Goal: Task Accomplishment & Management: Complete application form

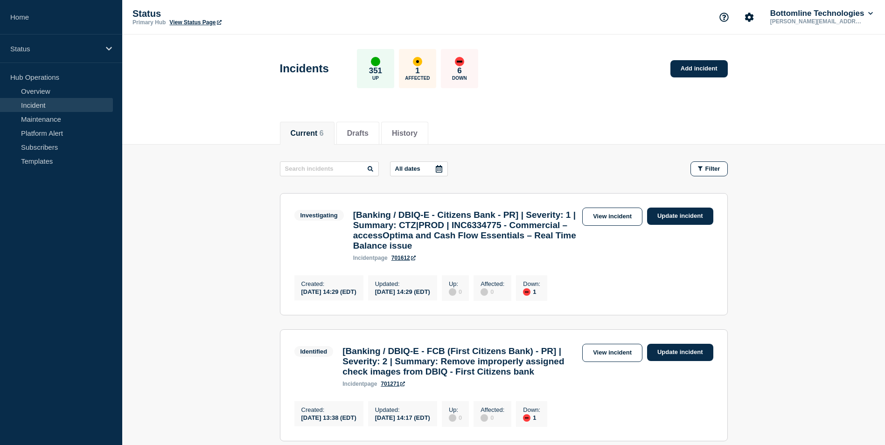
click at [34, 103] on link "Incident" at bounding box center [56, 105] width 113 height 14
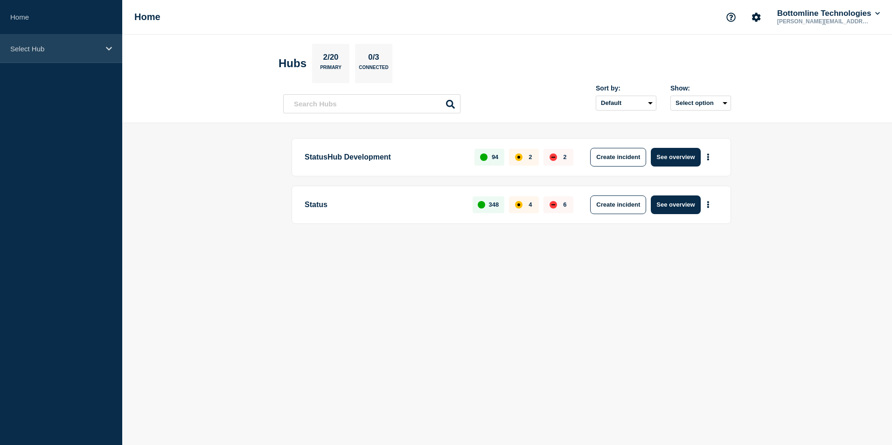
click at [108, 51] on icon at bounding box center [109, 48] width 6 height 7
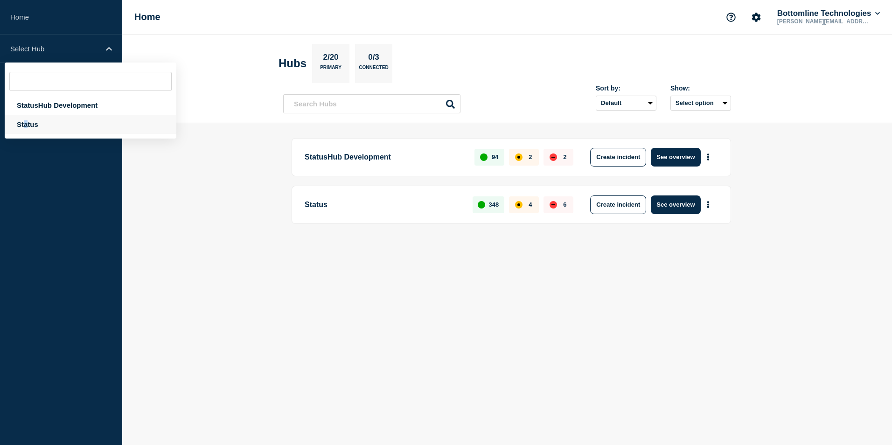
click at [26, 122] on div "Status" at bounding box center [91, 124] width 172 height 19
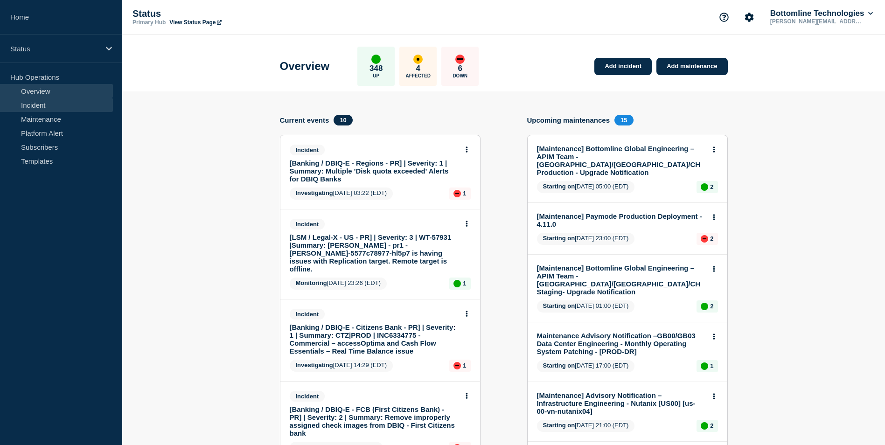
click at [39, 104] on link "Incident" at bounding box center [56, 105] width 113 height 14
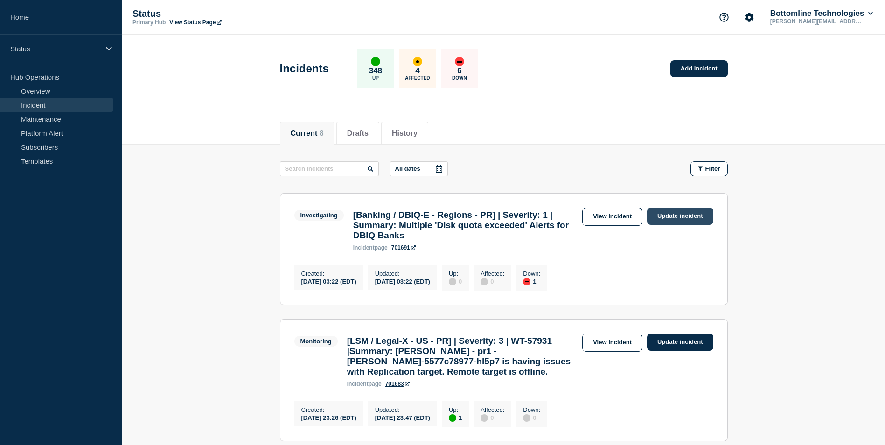
click at [662, 216] on link "Update incident" at bounding box center [680, 216] width 66 height 17
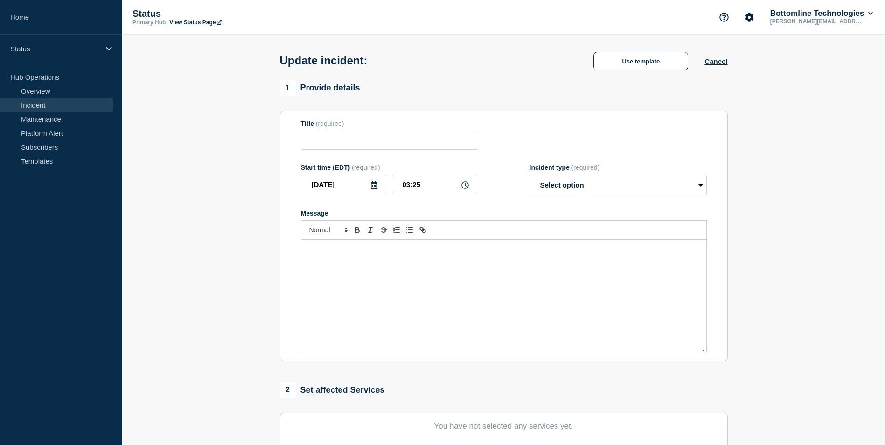
type input "[Banking / DBIQ-E - Regions - PR] | Severity: 1 | Summary: Multiple 'Disk quota…"
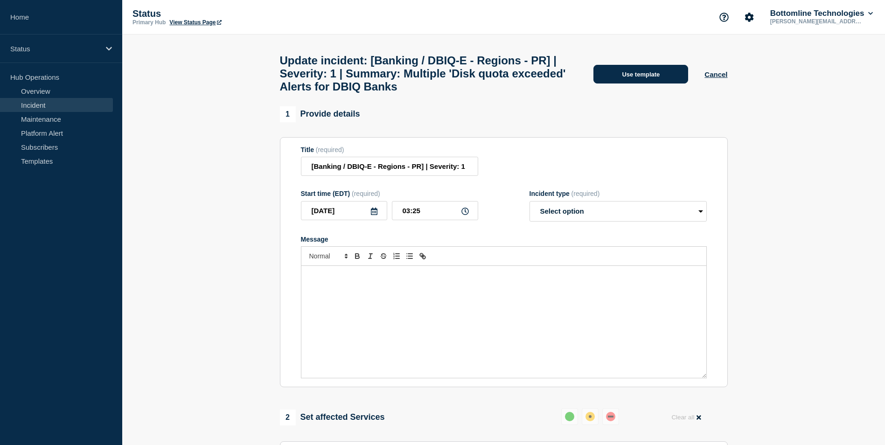
click at [620, 81] on button "Use template" at bounding box center [640, 74] width 95 height 19
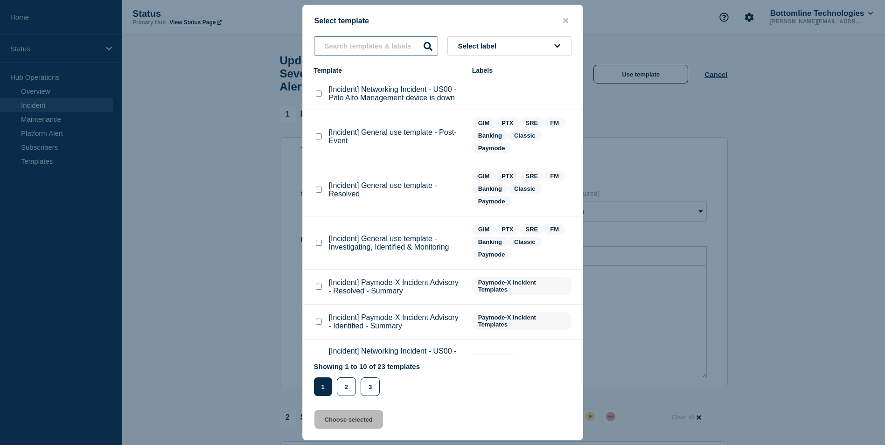
click at [346, 47] on input "text" at bounding box center [376, 45] width 124 height 19
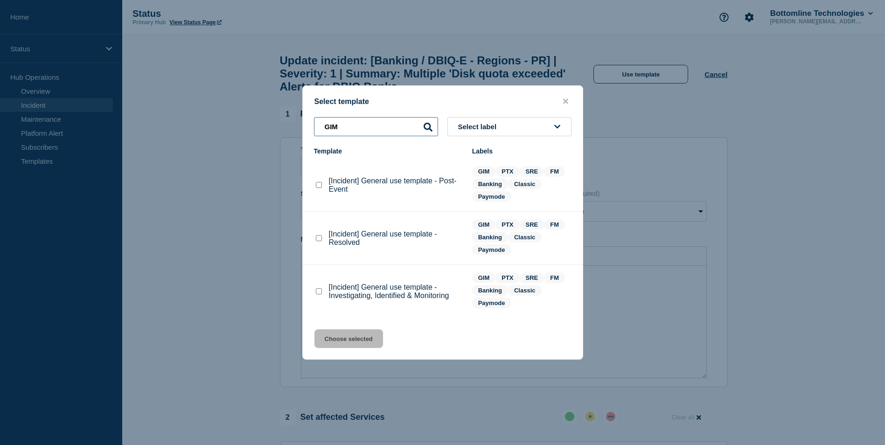
type input "GIM"
click at [318, 293] on checkbox"] "[Incident] General use template - Investigating, Identified & Monitoring checkb…" at bounding box center [319, 291] width 6 height 6
checkbox checkbox"] "true"
click at [351, 344] on button "Choose selected" at bounding box center [348, 338] width 69 height 19
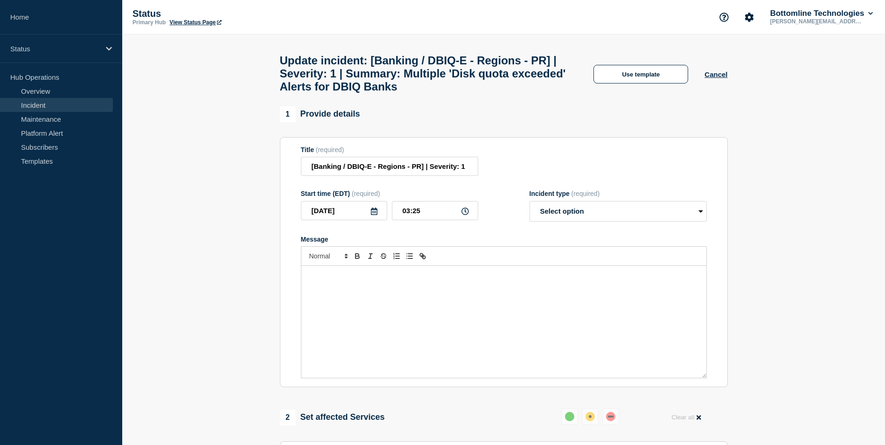
select select "investigating"
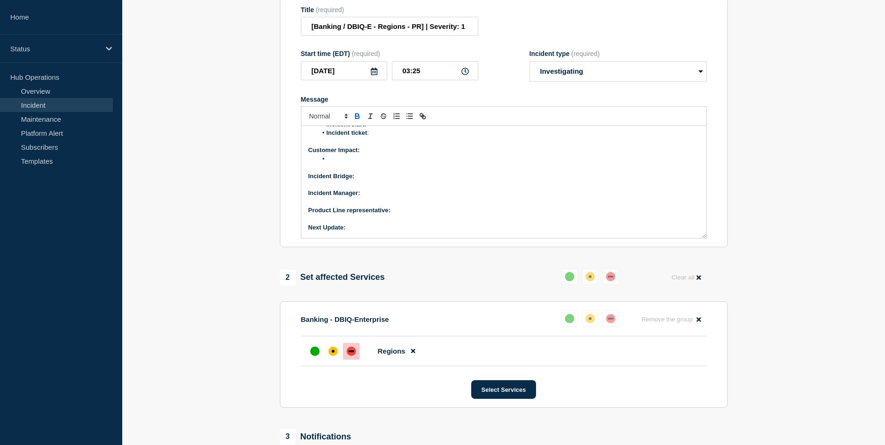
scroll to position [140, 0]
click at [370, 180] on p "Incident Bridge:" at bounding box center [503, 176] width 391 height 8
click at [370, 197] on p "Incident Manager:" at bounding box center [503, 192] width 391 height 8
click at [396, 214] on p "Product Line representative:" at bounding box center [503, 210] width 391 height 8
click at [363, 231] on p "Next Update:" at bounding box center [503, 227] width 391 height 8
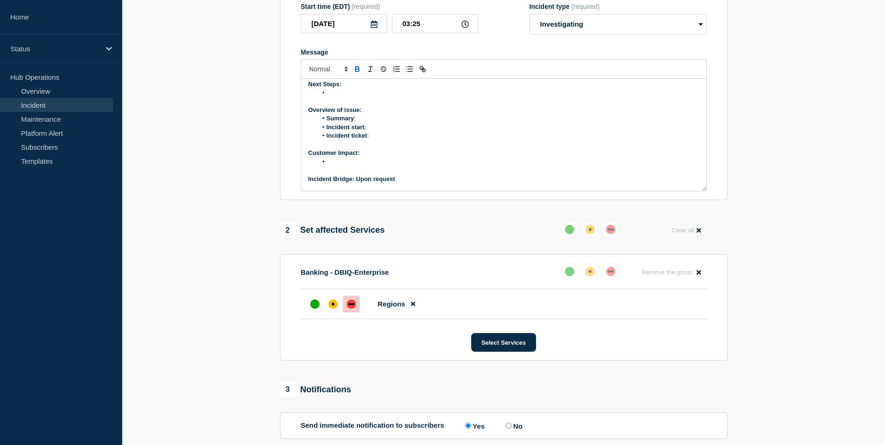
scroll to position [47, 0]
click at [335, 150] on li "Message" at bounding box center [508, 145] width 382 height 8
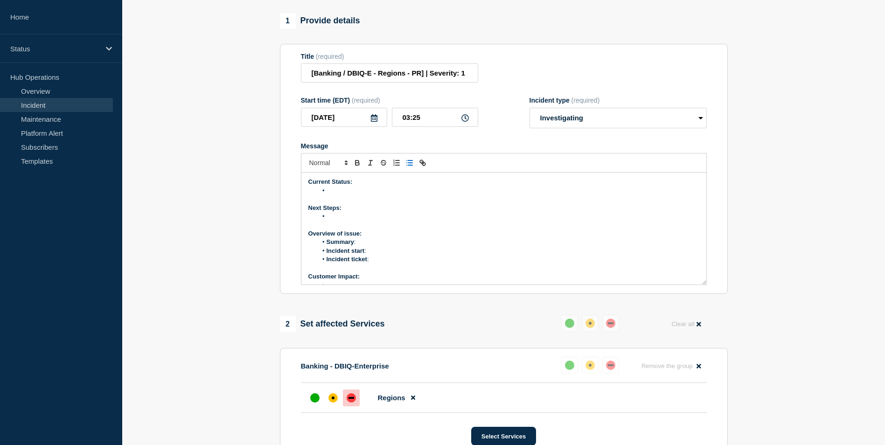
scroll to position [0, 0]
click at [337, 221] on li "Message" at bounding box center [508, 217] width 382 height 8
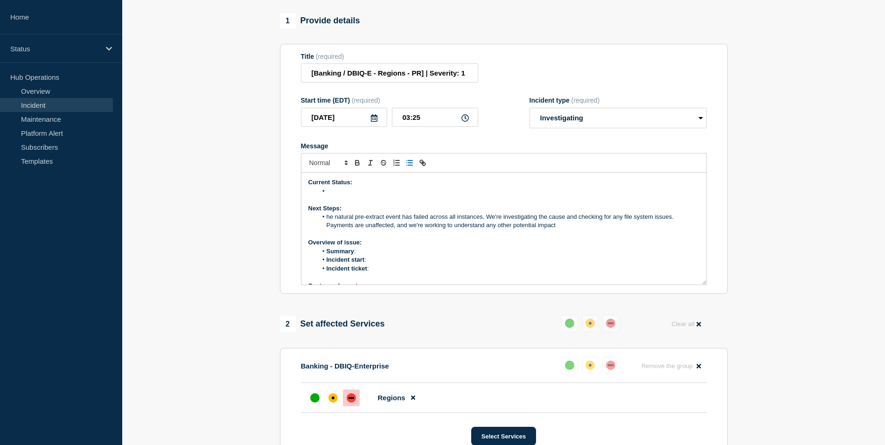
click at [327, 230] on li "he natural pre-extract event has failed across all instances. We're investigati…" at bounding box center [508, 221] width 382 height 17
click at [343, 195] on li "Message" at bounding box center [508, 191] width 382 height 8
click at [569, 230] on li "The natural pre-extract event has failed across all instances. We're investigat…" at bounding box center [508, 221] width 382 height 17
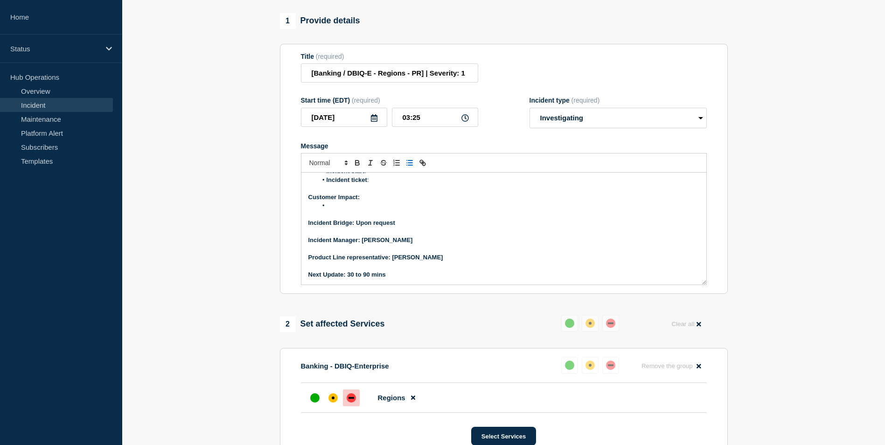
click at [337, 210] on li "Message" at bounding box center [508, 206] width 382 height 8
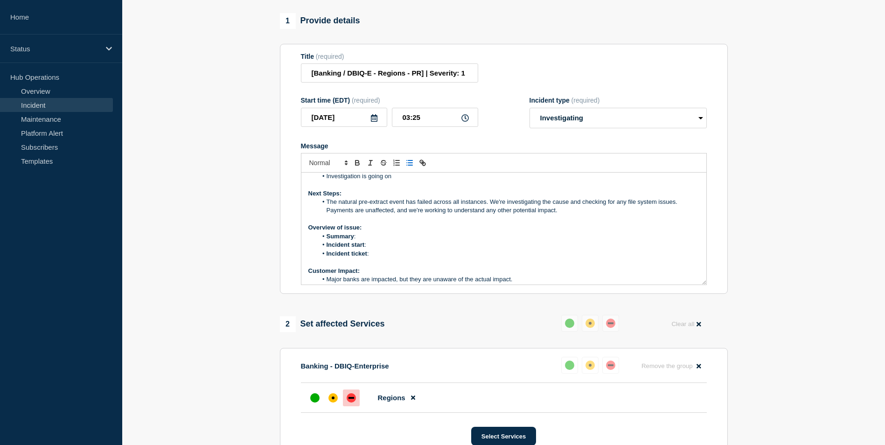
scroll to position [0, 0]
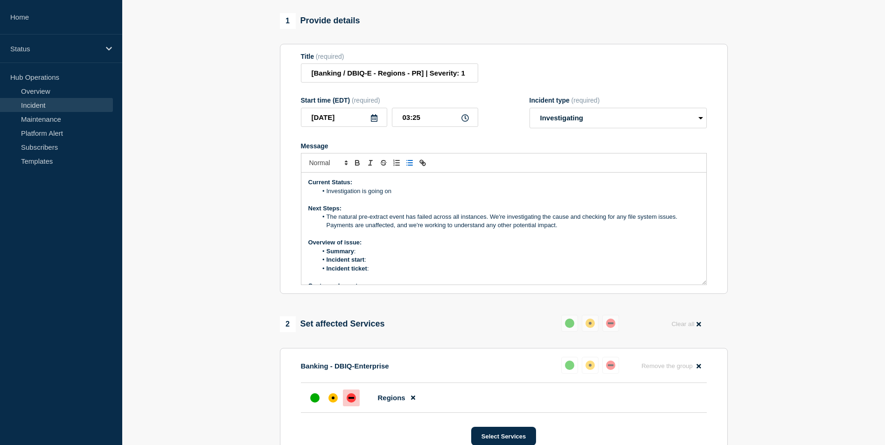
click at [374, 256] on li "Summary :" at bounding box center [508, 251] width 382 height 8
click at [365, 256] on li "Summary :" at bounding box center [508, 251] width 382 height 8
click at [504, 256] on li "Summary : Multiple 'Disk quota exceeded' Alerts for DBIQ Banks" at bounding box center [508, 251] width 382 height 8
click at [379, 264] on li "Incident start :" at bounding box center [508, 260] width 382 height 8
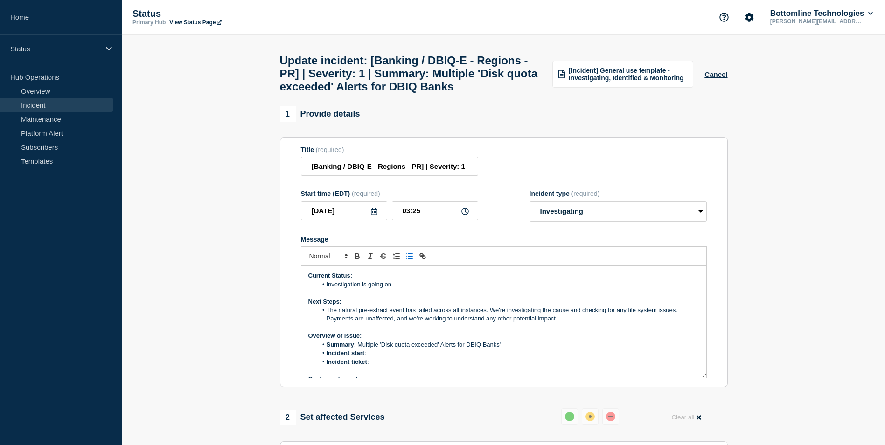
click at [375, 375] on p "Message" at bounding box center [503, 370] width 391 height 8
click at [376, 366] on li "Incident ticket :" at bounding box center [508, 362] width 382 height 8
drag, startPoint x: 371, startPoint y: 384, endPoint x: 414, endPoint y: 384, distance: 43.4
click at [414, 366] on li "Incident ticket : WT-57940" at bounding box center [508, 362] width 382 height 8
click at [424, 259] on icon "Toggle link" at bounding box center [423, 257] width 3 height 3
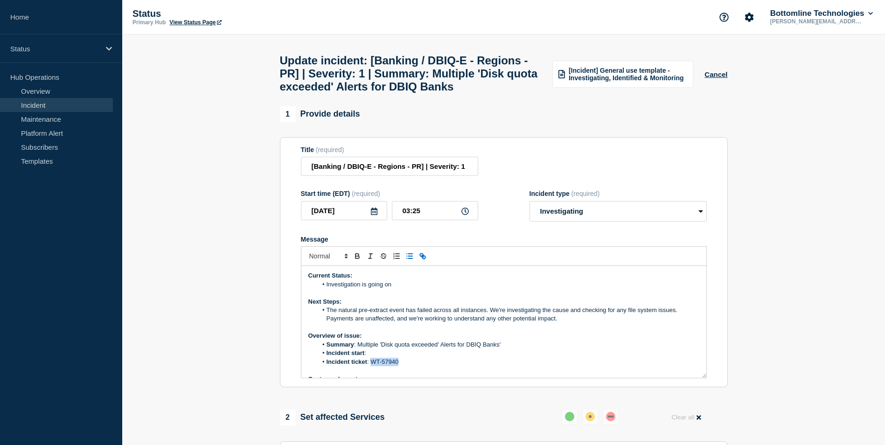
type input "WT-57940"
paste input "https://jira.bottomline.tech/browse/WT-57940"
click at [447, 382] on link at bounding box center [439, 378] width 21 height 7
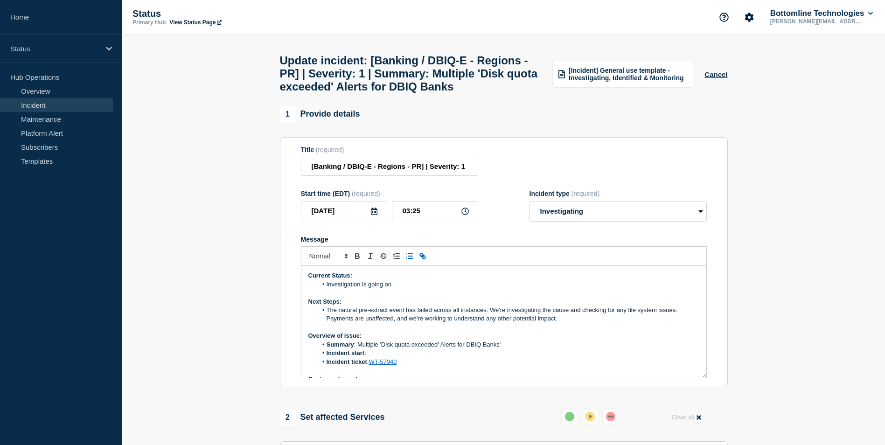
click at [436, 366] on li "Incident ticket : WT-57940" at bounding box center [508, 362] width 382 height 8
drag, startPoint x: 341, startPoint y: 308, endPoint x: 319, endPoint y: 308, distance: 21.5
click at [327, 289] on span "Message" at bounding box center [327, 284] width 0 height 8
drag, startPoint x: 341, startPoint y: 311, endPoint x: 334, endPoint y: 308, distance: 8.0
click at [334, 289] on li "Investigation is going on" at bounding box center [508, 284] width 382 height 8
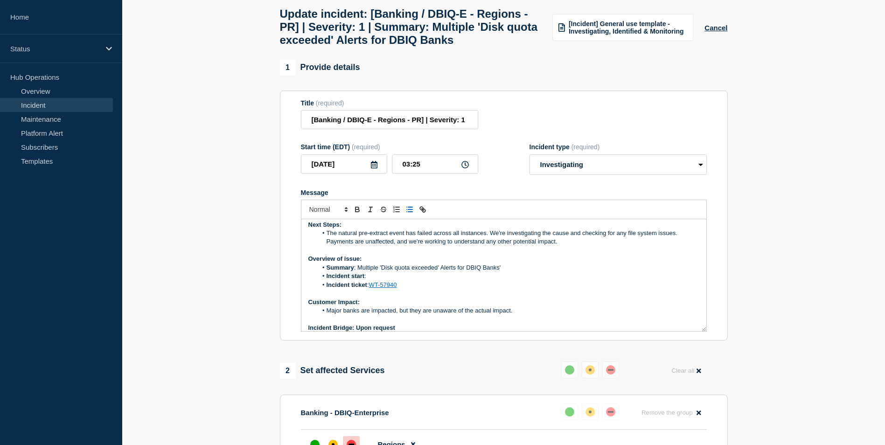
scroll to position [47, 0]
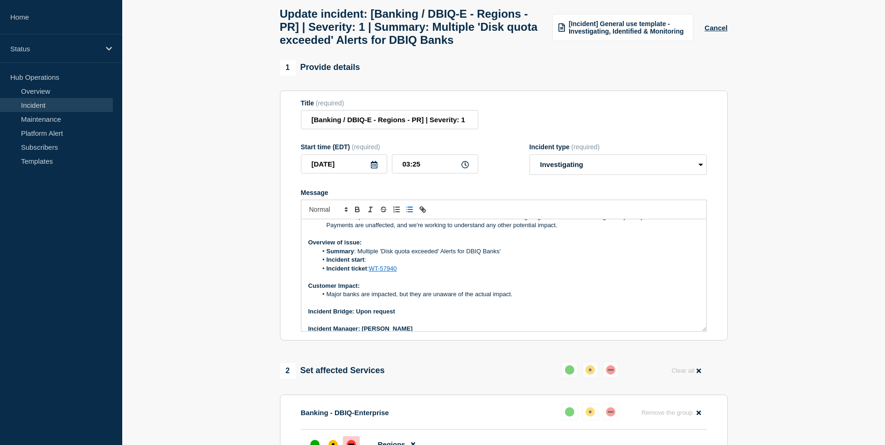
click at [375, 264] on li "Incident start :" at bounding box center [508, 260] width 382 height 8
click at [379, 264] on li "Incident start : 19th 2:26AM EST" at bounding box center [508, 260] width 382 height 8
drag, startPoint x: 406, startPoint y: 285, endPoint x: 409, endPoint y: 294, distance: 10.1
click at [409, 273] on li "Incident ticket : WT-57940" at bounding box center [508, 268] width 382 height 8
click at [409, 264] on li "Incident start : 19th August 2:26AM EST" at bounding box center [508, 260] width 382 height 8
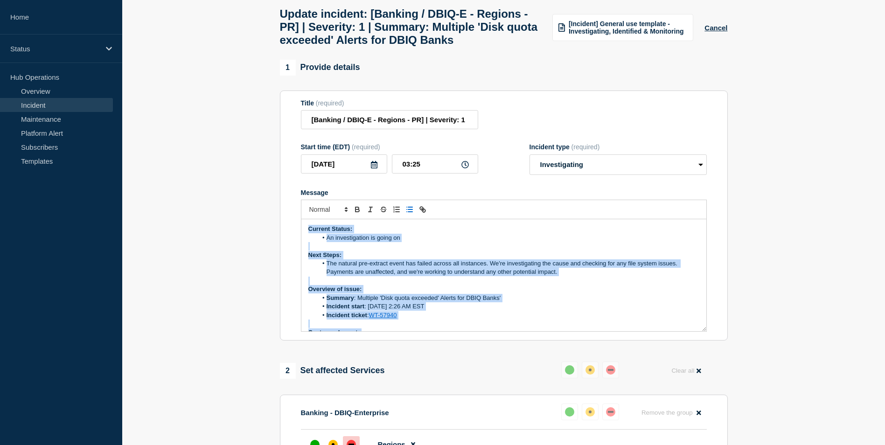
scroll to position [89, 0]
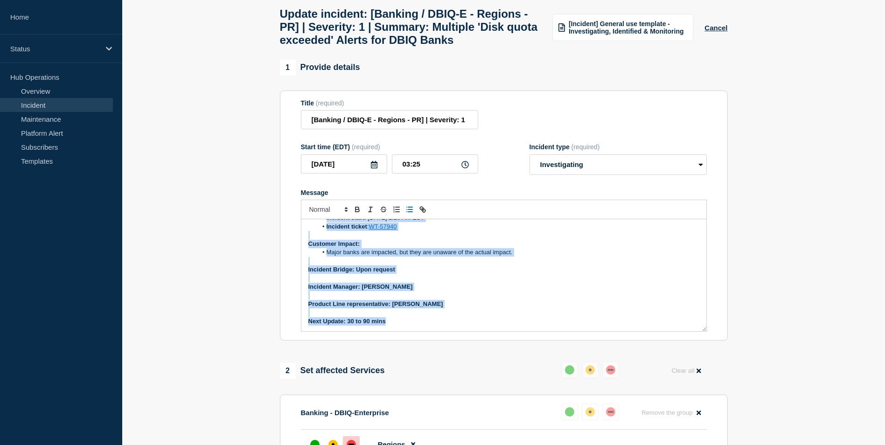
drag, startPoint x: 308, startPoint y: 252, endPoint x: 419, endPoint y: 394, distance: 179.7
click at [419, 410] on div "1 Provide details Title (required) [Banking / DBIQ-E - Regions - PR] | Severity…" at bounding box center [503, 389] width 459 height 659
copy div "Current Status: An investigation is going on Next Steps: The natural pre-extrac…"
click at [386, 257] on li "Major banks are impacted, but they are unaware of the actual impact." at bounding box center [508, 252] width 382 height 8
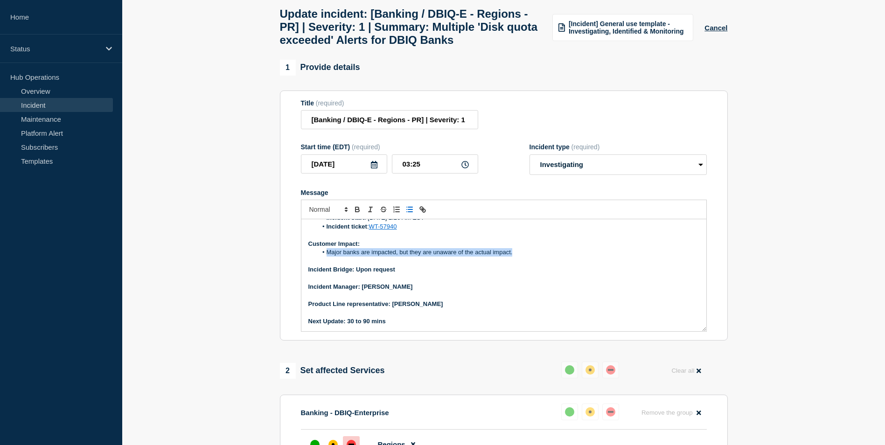
drag, startPoint x: 326, startPoint y: 273, endPoint x: 512, endPoint y: 277, distance: 186.1
click at [512, 257] on li "Major banks are impacted, but they are unaware of the actual impact." at bounding box center [508, 252] width 382 height 8
click at [520, 257] on li "Major banks are impacted, but they are unaware of the actual impact." at bounding box center [508, 252] width 382 height 8
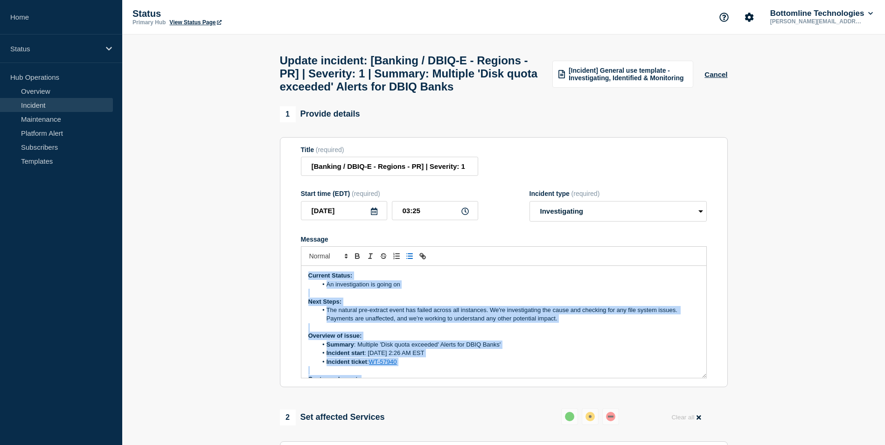
scroll to position [97, 0]
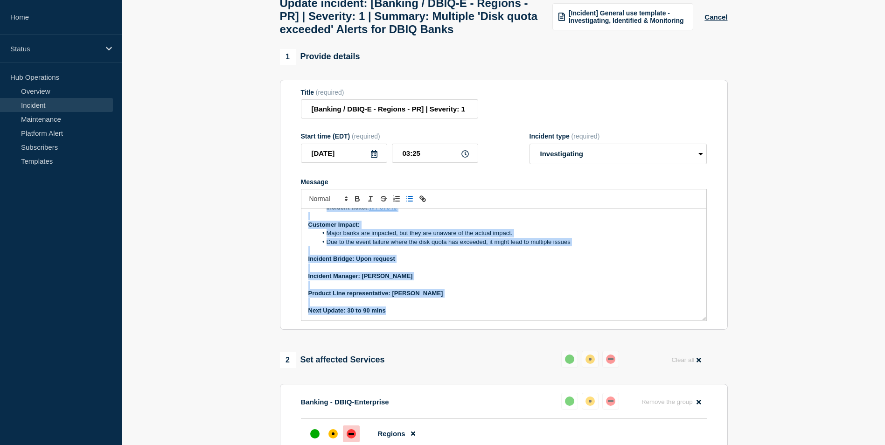
drag, startPoint x: 307, startPoint y: 297, endPoint x: 456, endPoint y: 445, distance: 209.8
click at [456, 445] on div "1 Provide details Title (required) [Banking / DBIQ-E - Regions - PR] | Severity…" at bounding box center [503, 378] width 459 height 659
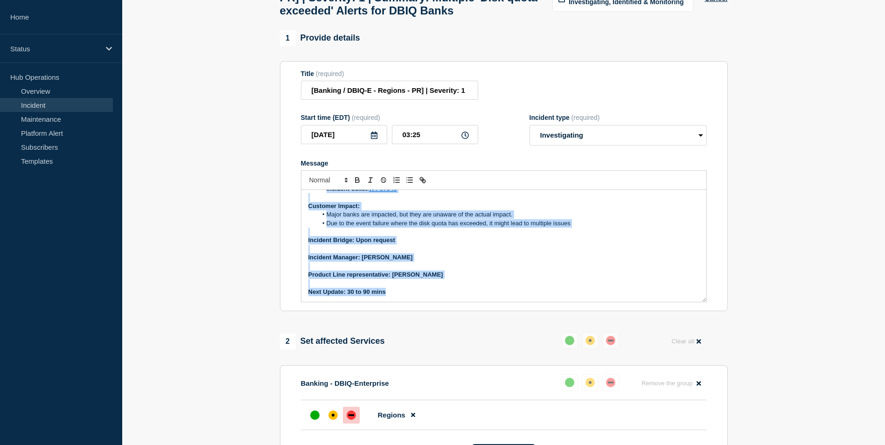
copy div "Current Status: An investigation is going on Next Steps: The natural pre-extrac…"
click at [413, 244] on p "Incident Bridge: Upon request" at bounding box center [503, 240] width 391 height 8
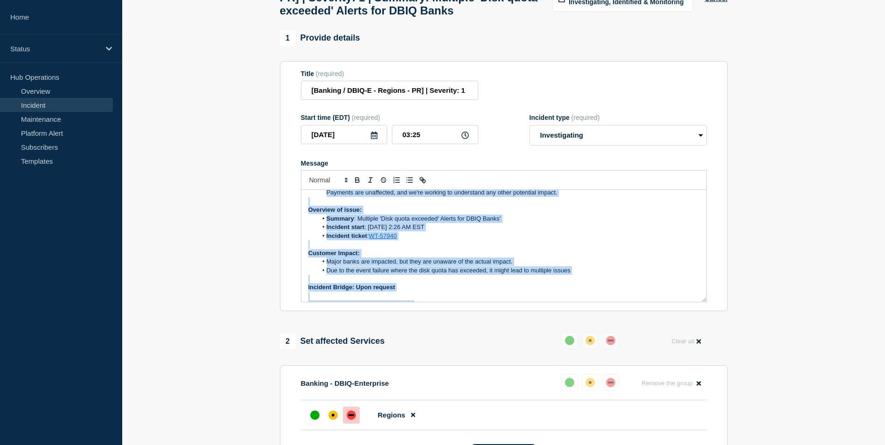
scroll to position [0, 0]
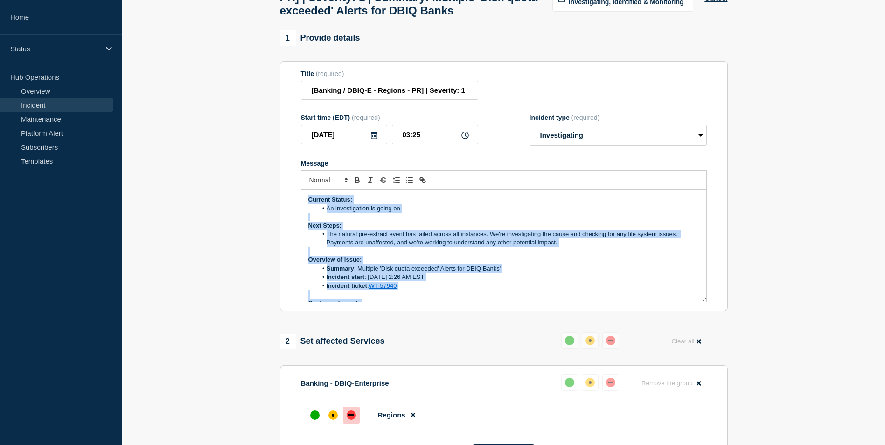
click at [498, 247] on li "The natural pre-extract event has failed across all instances. We're investigat…" at bounding box center [508, 238] width 382 height 17
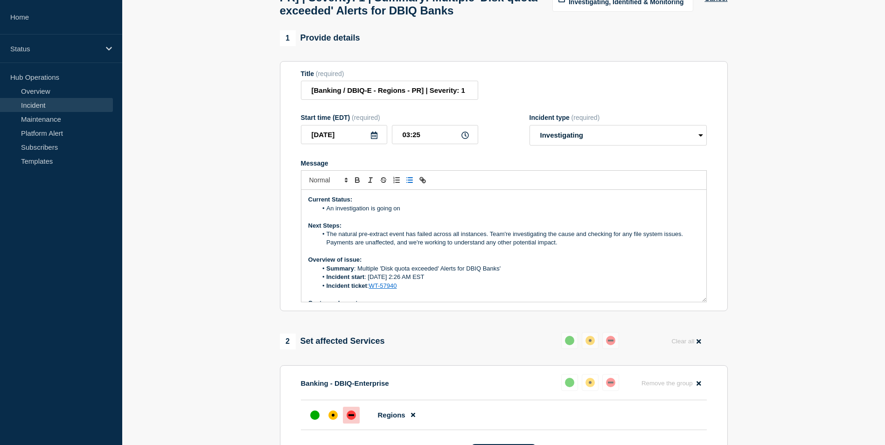
click at [464, 350] on div "2 Set affected Services Reset Clear all" at bounding box center [504, 341] width 448 height 18
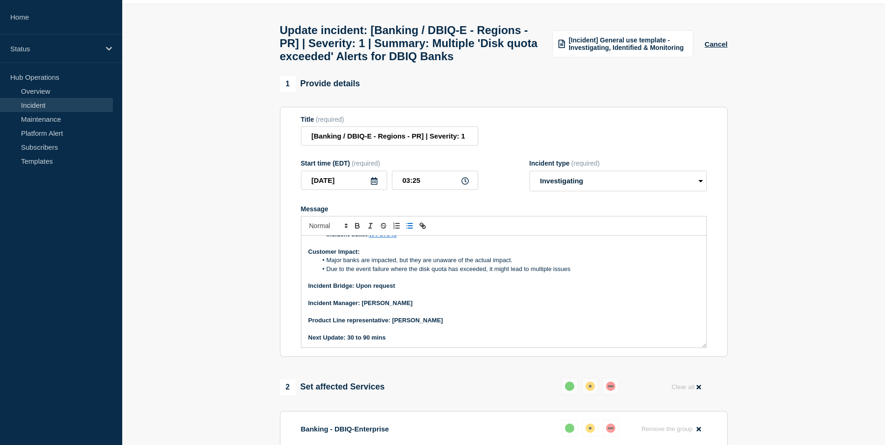
scroll to position [47, 0]
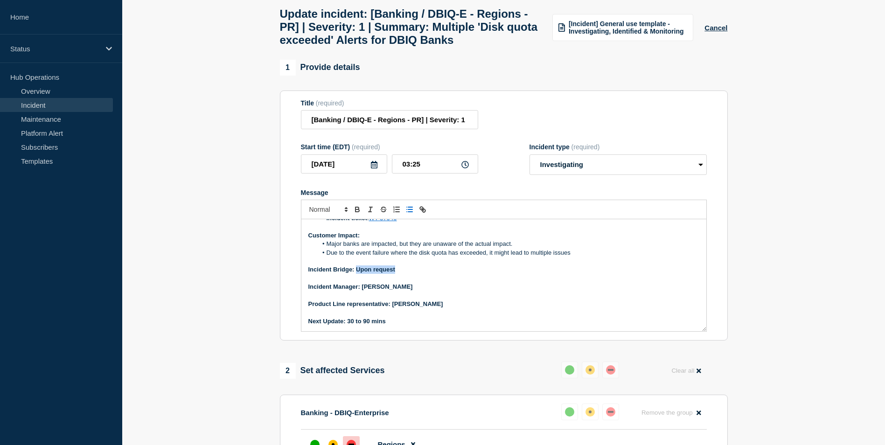
drag, startPoint x: 356, startPoint y: 290, endPoint x: 400, endPoint y: 289, distance: 43.4
click at [400, 274] on p "Incident Bridge: Upon request" at bounding box center [503, 269] width 391 height 8
drag, startPoint x: 357, startPoint y: 292, endPoint x: 390, endPoint y: 292, distance: 33.6
click at [390, 274] on p "Incident Bridge: Bridge Link" at bounding box center [503, 269] width 391 height 8
click at [418, 214] on icon "Toggle link" at bounding box center [422, 209] width 8 height 8
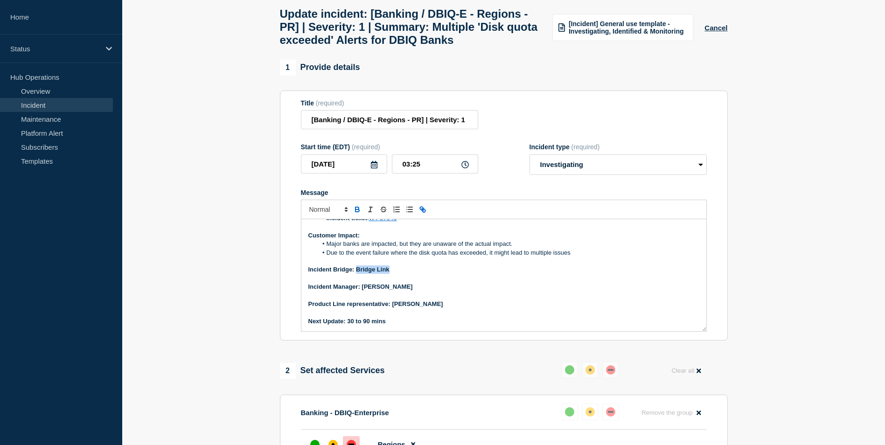
type input "Bridge Link"
paste input "https://teams.microsoft.com/l/message/19:00723f75807144278d7af87f53916309@threa…"
type input "https://teams.microsoft.com/l/message/19:00723f75807144278d7af87f53916309@threa…"
click at [434, 290] on link at bounding box center [427, 286] width 21 height 7
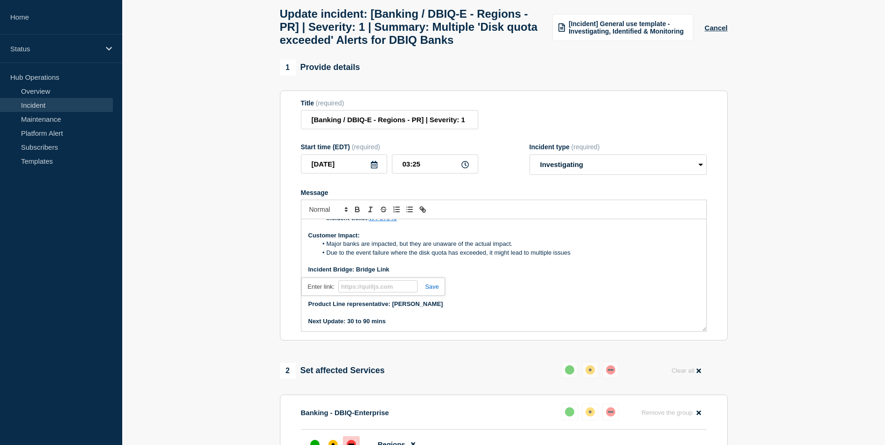
scroll to position [0, 0]
click at [435, 283] on p "Message" at bounding box center [503, 278] width 391 height 8
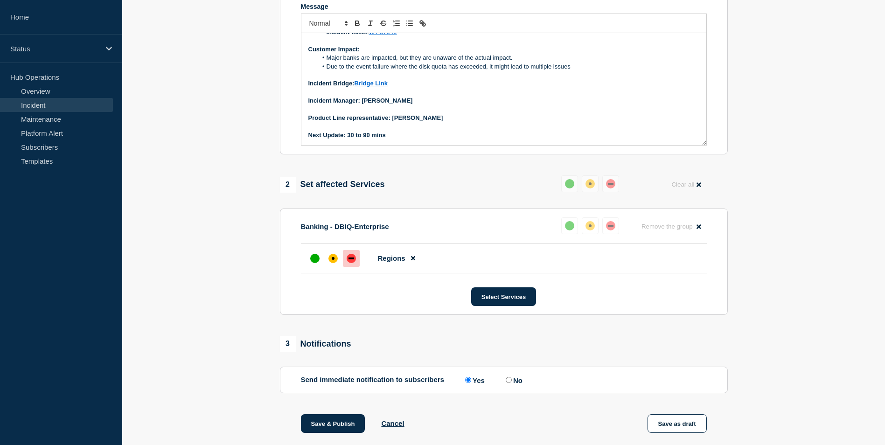
scroll to position [233, 0]
click at [501, 306] on button "Select Services" at bounding box center [503, 296] width 65 height 19
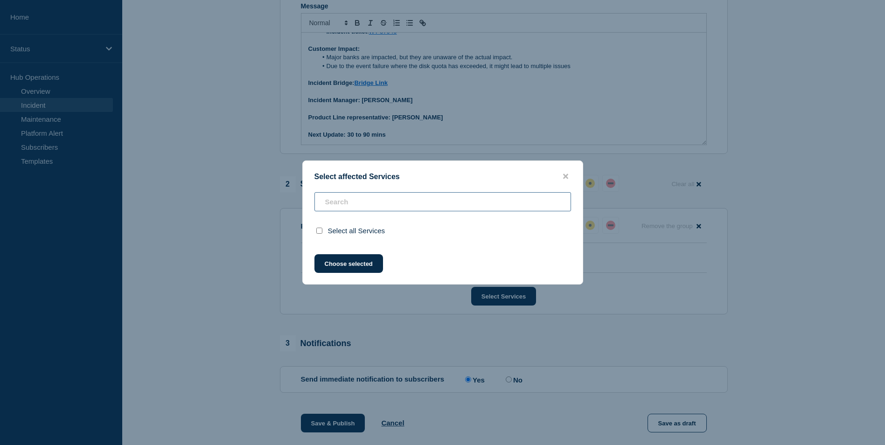
click at [350, 202] on input "text" at bounding box center [442, 201] width 257 height 19
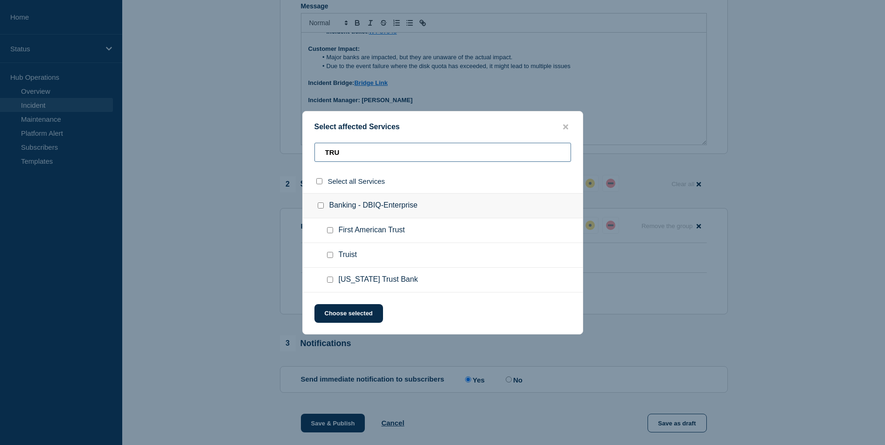
type input "TRU"
click at [569, 127] on button "close button" at bounding box center [565, 127] width 11 height 9
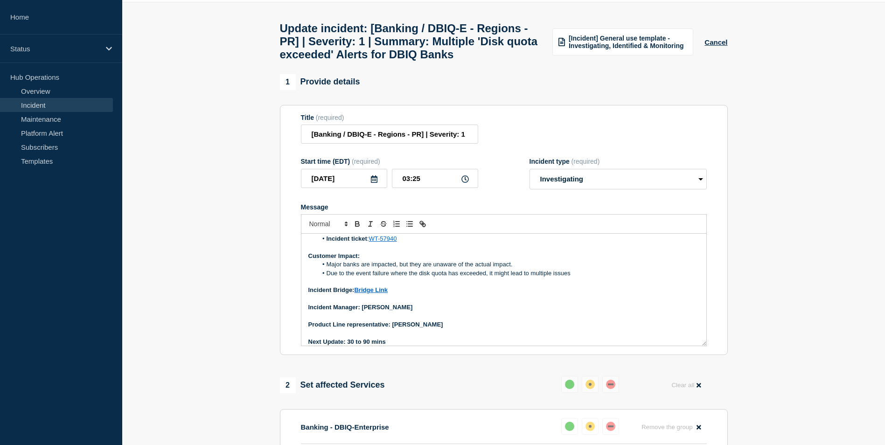
scroll to position [93, 0]
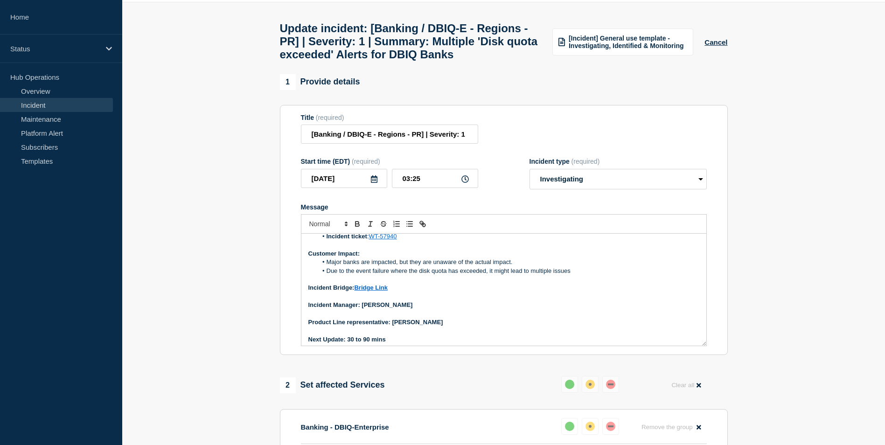
click at [571, 275] on li "Due to the event failure where the disk quota has exceeded, it might lead to mu…" at bounding box center [508, 271] width 382 height 8
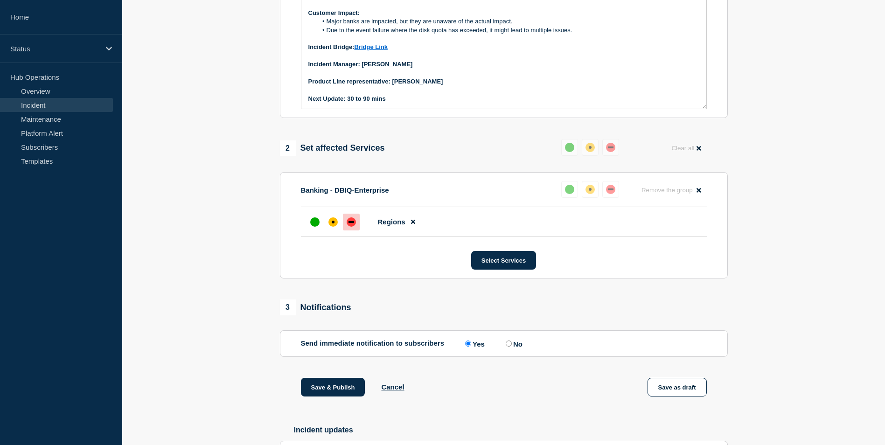
scroll to position [359, 0]
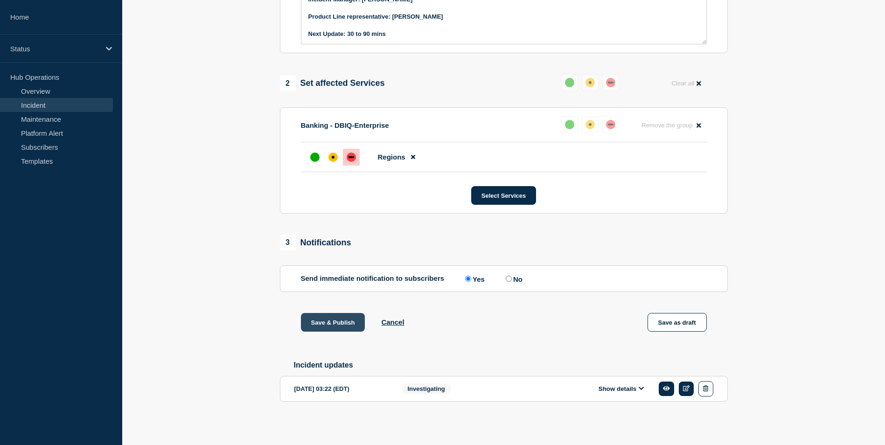
click at [352, 318] on button "Save & Publish" at bounding box center [333, 322] width 64 height 19
